Goal: Information Seeking & Learning: Learn about a topic

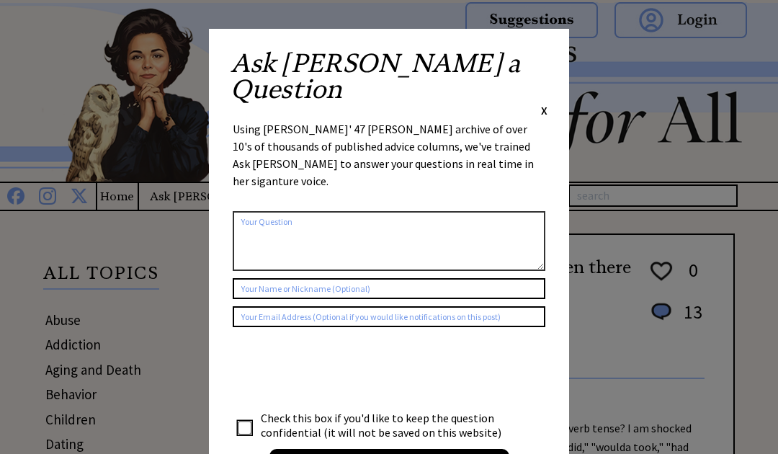
click at [546, 103] on span "X" at bounding box center [544, 110] width 6 height 14
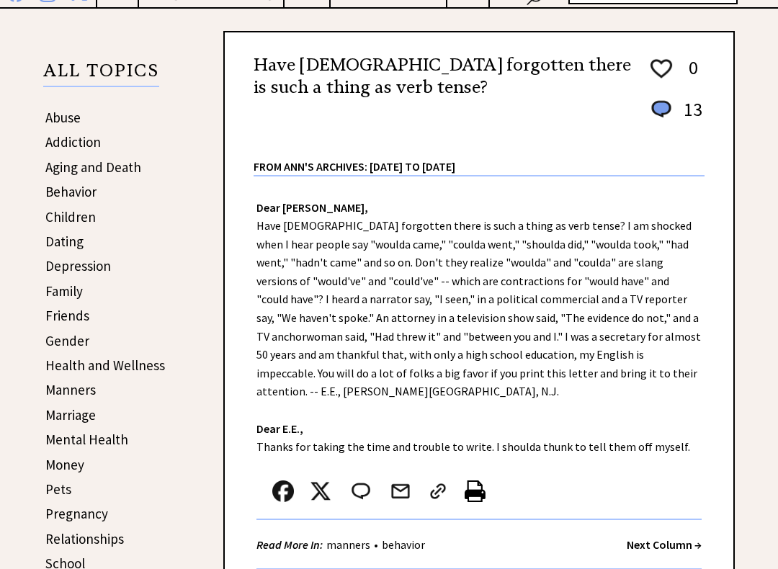
scroll to position [212, 0]
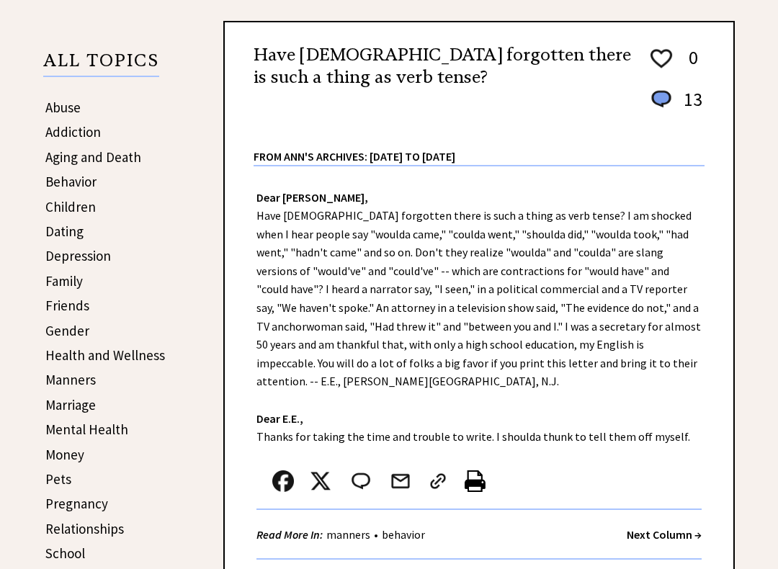
click at [89, 399] on link "Marriage" at bounding box center [70, 405] width 50 height 17
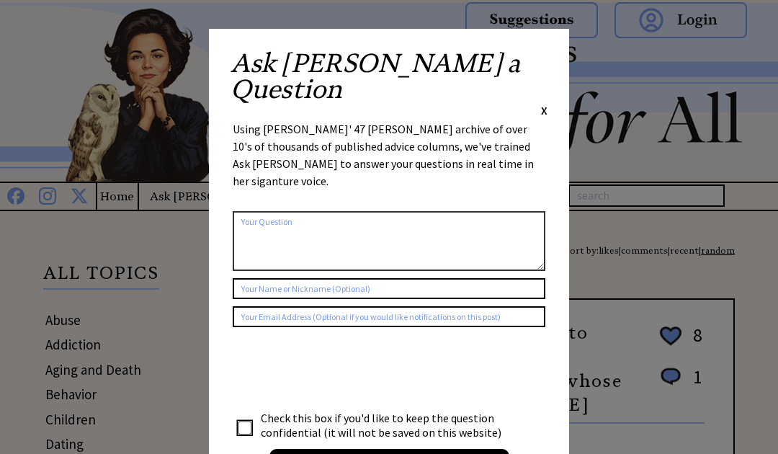
click at [546, 103] on span "X" at bounding box center [544, 110] width 6 height 14
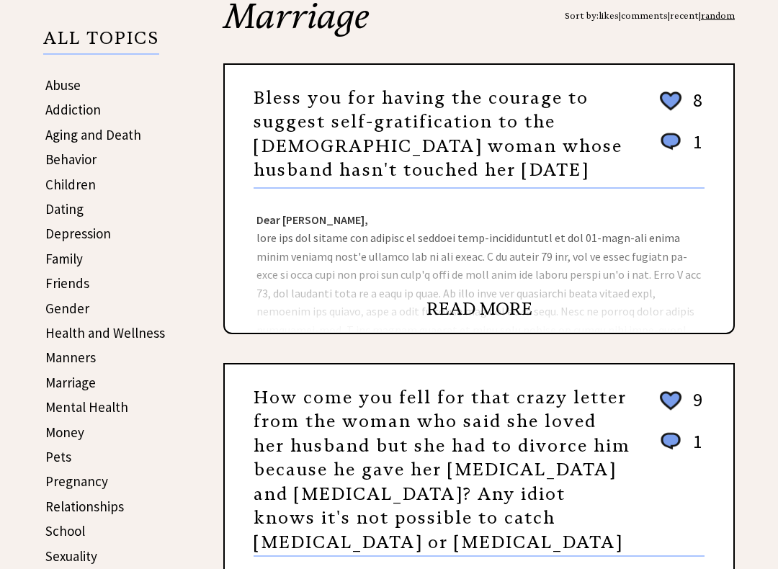
scroll to position [236, 0]
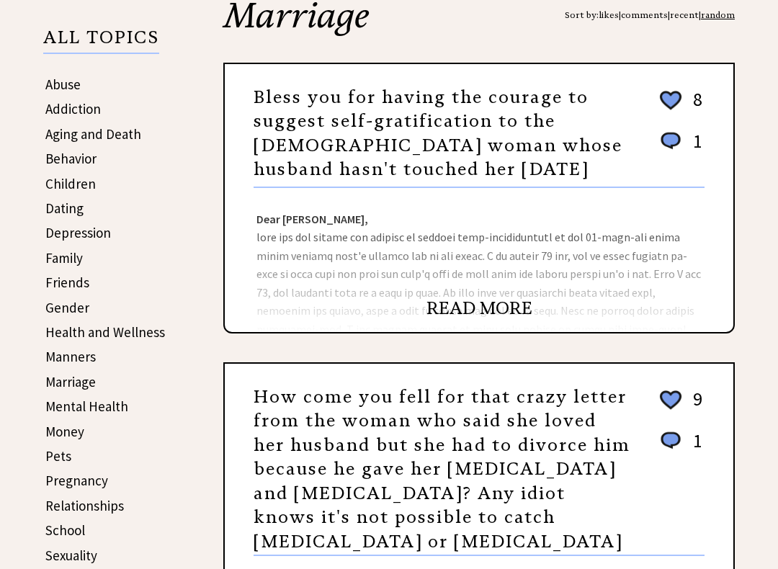
click at [477, 301] on link "READ MORE" at bounding box center [479, 309] width 106 height 22
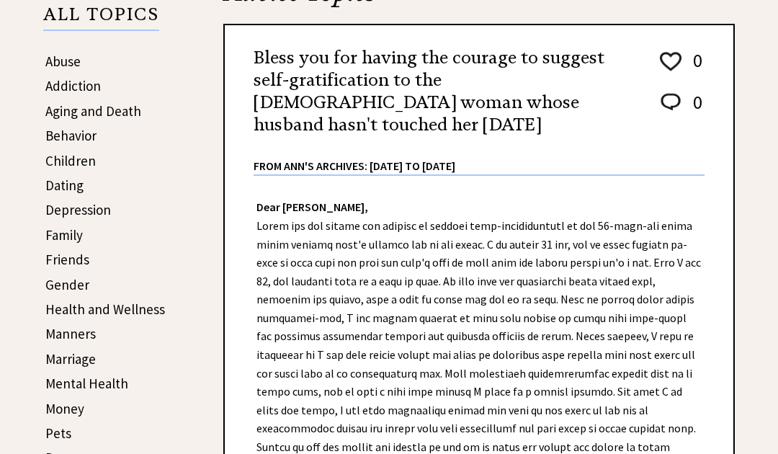
scroll to position [254, 0]
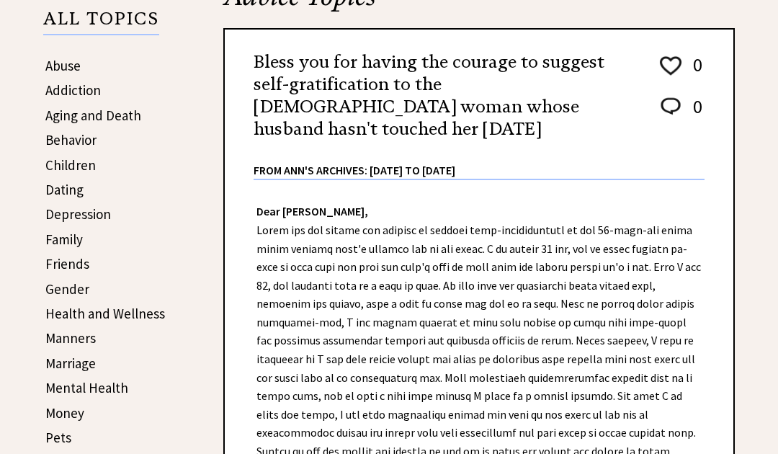
click at [81, 158] on link "Children" at bounding box center [70, 165] width 50 height 17
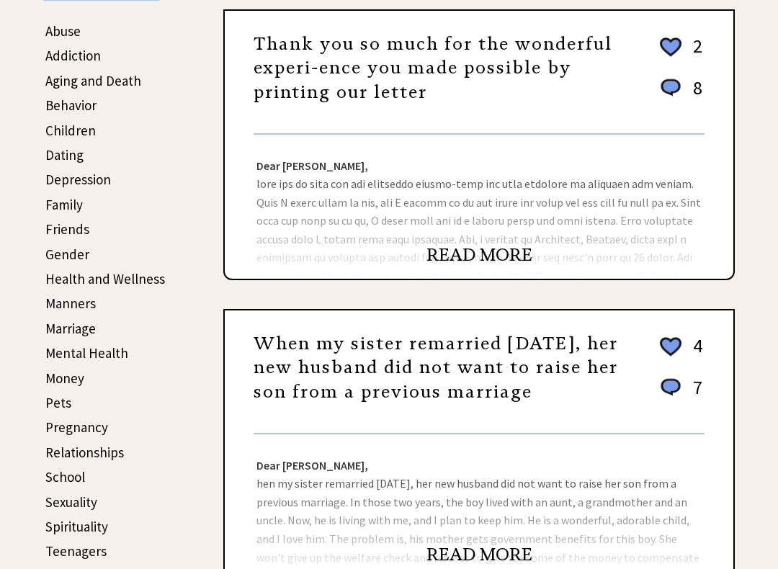
scroll to position [288, 0]
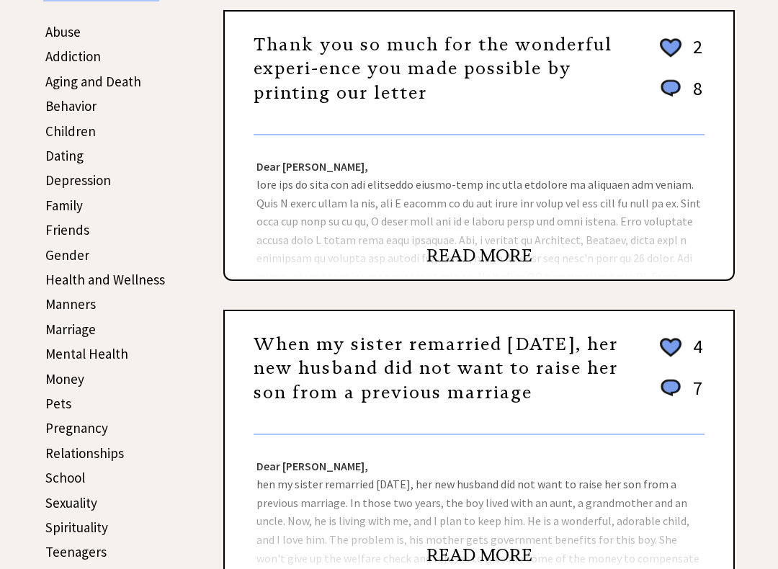
click at [473, 259] on link "READ MORE" at bounding box center [479, 256] width 106 height 22
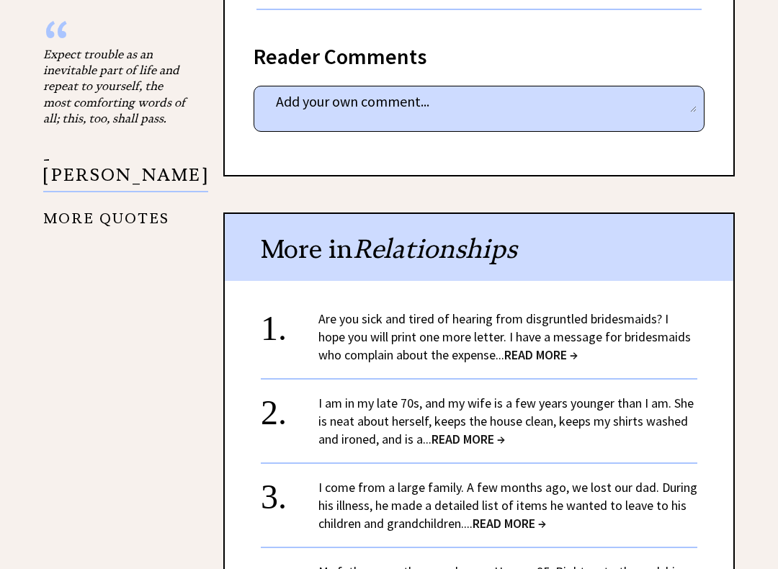
scroll to position [1697, 0]
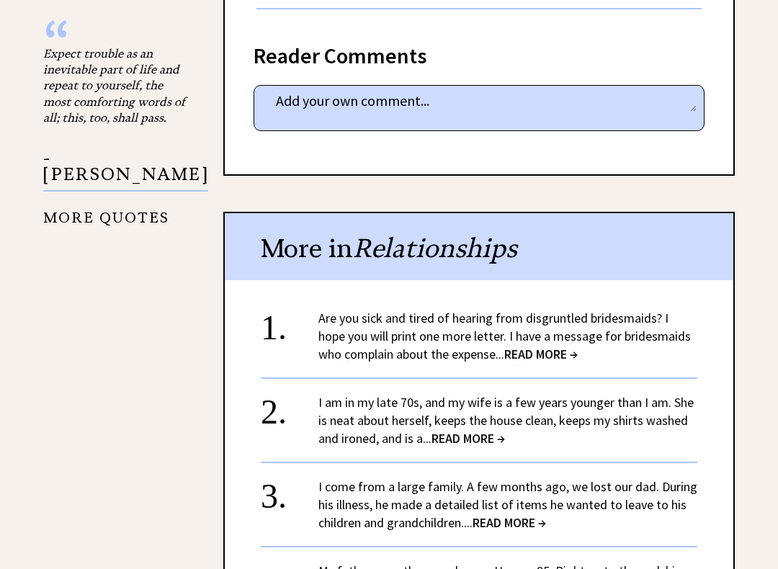
click at [514, 346] on span "READ MORE →" at bounding box center [540, 354] width 73 height 17
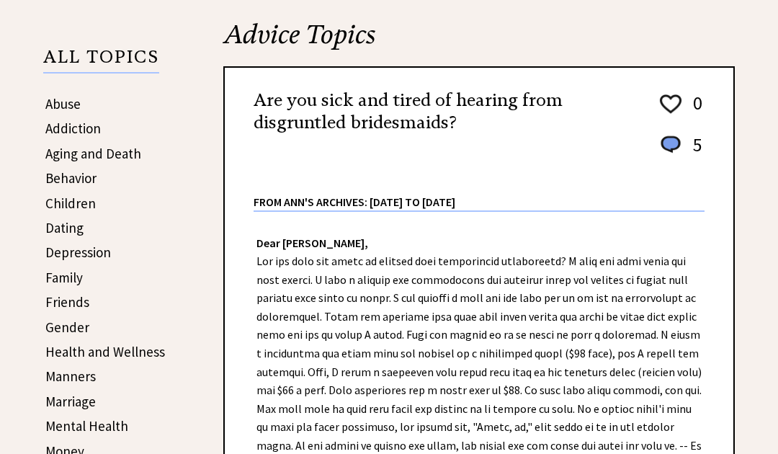
scroll to position [215, 0]
click at [90, 128] on link "Addiction" at bounding box center [72, 128] width 55 height 17
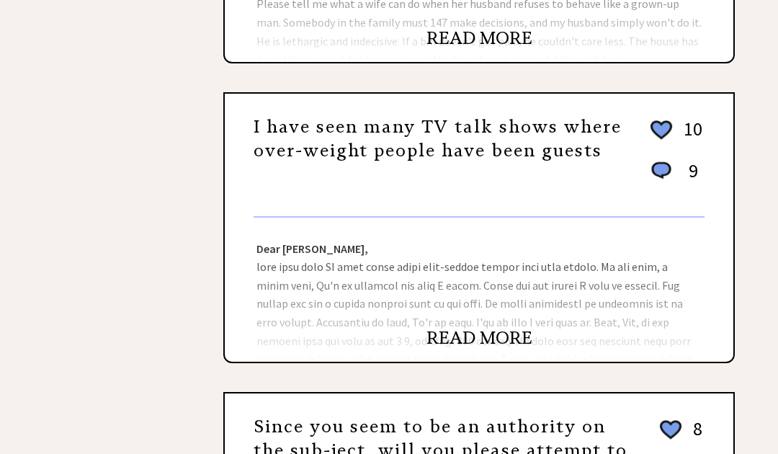
scroll to position [865, 0]
